Goal: Information Seeking & Learning: Learn about a topic

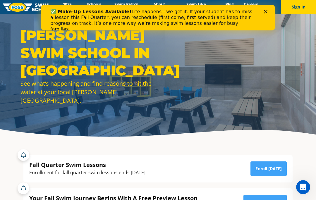
click at [269, 11] on div "Close" at bounding box center [267, 12] width 6 height 4
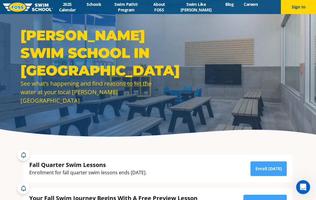
click at [137, 9] on link "Swim Path® Program" at bounding box center [126, 6] width 40 height 11
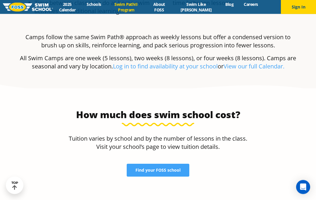
scroll to position [1144, 0]
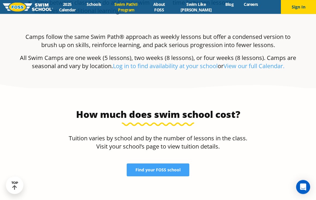
click at [164, 168] on span "Find your FOSS school" at bounding box center [158, 170] width 45 height 4
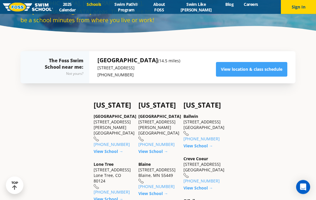
scroll to position [107, 0]
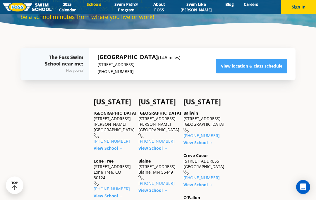
click at [253, 74] on link "View location & class schedule" at bounding box center [252, 66] width 72 height 15
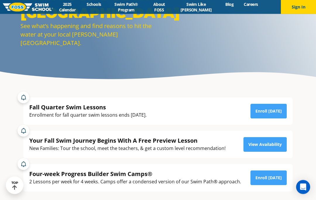
scroll to position [71, 0]
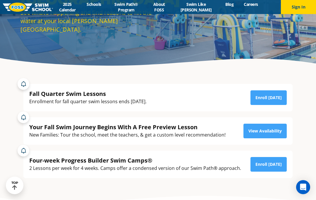
click at [268, 105] on link "Enroll [DATE]" at bounding box center [269, 98] width 36 height 15
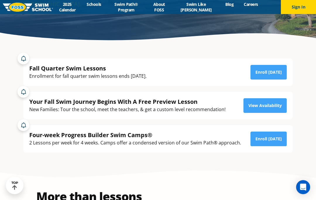
click at [71, 10] on link "2025 Calendar" at bounding box center [67, 6] width 29 height 11
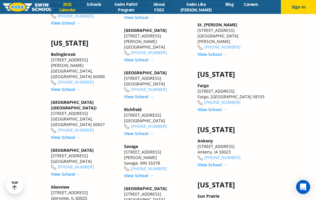
scroll to position [673, 0]
click at [139, 63] on link "View School →" at bounding box center [139, 60] width 30 height 6
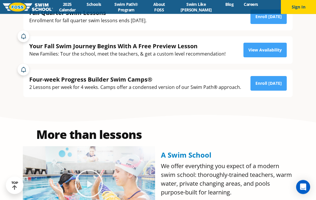
scroll to position [153, 0]
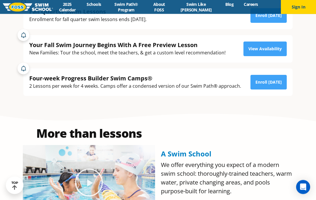
click at [270, 57] on link "View Availability" at bounding box center [265, 49] width 43 height 15
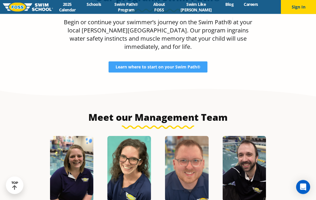
scroll to position [555, 0]
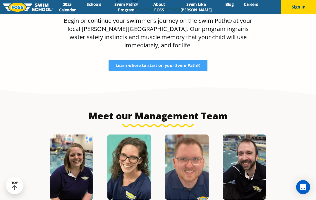
click at [184, 68] on span "Learn where to start on your Swim Path®" at bounding box center [158, 66] width 85 height 4
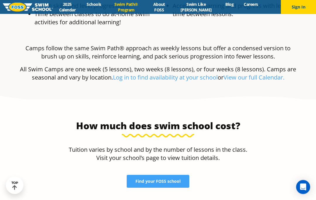
scroll to position [1140, 0]
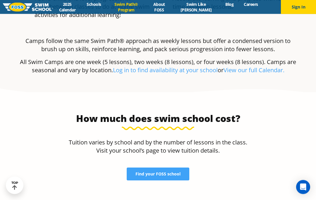
click at [165, 173] on span "Find your FOSS school" at bounding box center [158, 175] width 45 height 4
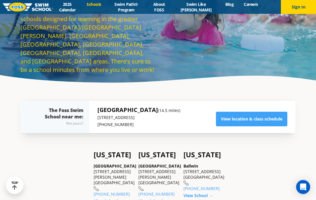
scroll to position [54, 0]
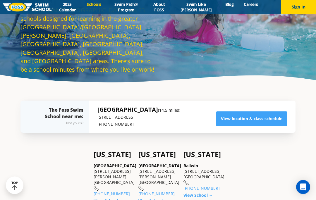
click at [249, 127] on link "View location & class schedule" at bounding box center [252, 119] width 72 height 15
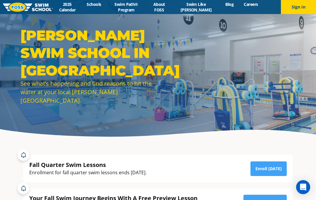
click at [170, 5] on link "About FOSS" at bounding box center [159, 6] width 25 height 11
